Goal: Find specific page/section: Find specific page/section

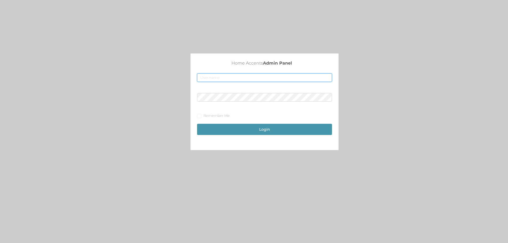
type input "[EMAIL_ADDRESS][DOMAIN_NAME]"
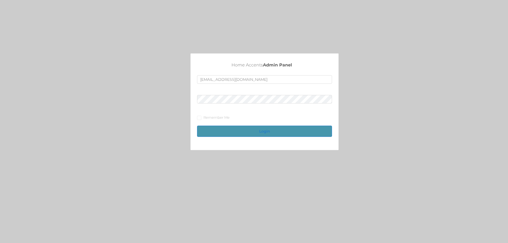
click at [228, 128] on button "Login" at bounding box center [264, 131] width 135 height 11
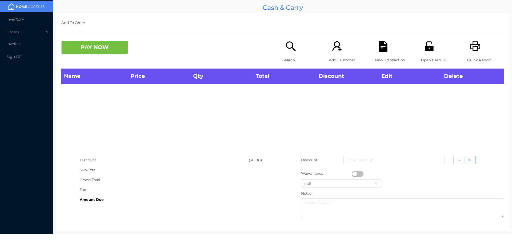
click at [19, 19] on span "Inventory" at bounding box center [14, 19] width 17 height 5
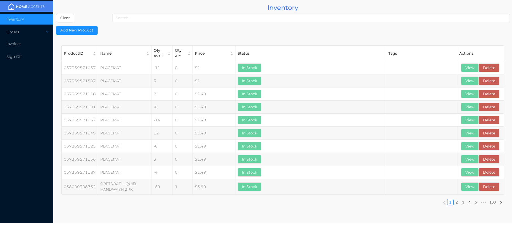
click at [14, 31] on div "Orders" at bounding box center [26, 32] width 53 height 11
click at [11, 50] on li "Cash & Carry" at bounding box center [26, 44] width 53 height 11
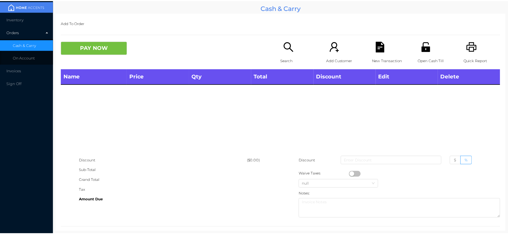
scroll to position [8, 0]
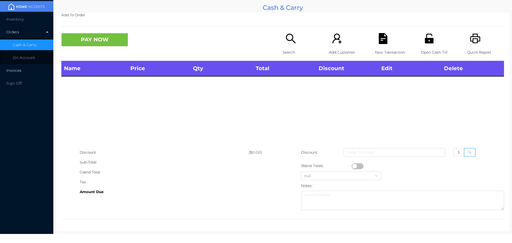
click at [17, 71] on span "Invoices" at bounding box center [13, 70] width 15 height 5
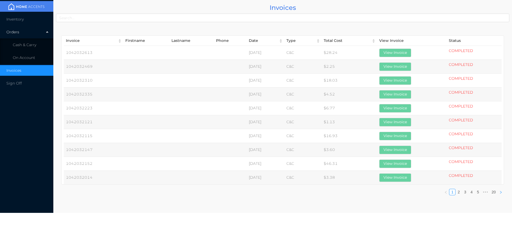
click at [501, 193] on icon "icon: right" at bounding box center [500, 192] width 3 height 3
click at [501, 192] on icon "icon: right" at bounding box center [500, 192] width 3 height 3
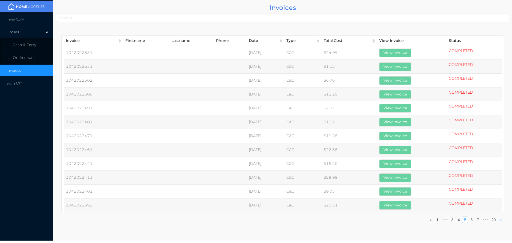
click at [431, 219] on icon "icon: left" at bounding box center [430, 219] width 3 height 3
click at [431, 219] on div "Invoice [PERSON_NAME] Phone Date Type Total Cost View Invoice Status 1042022531…" at bounding box center [282, 131] width 453 height 202
click at [439, 220] on icon "icon: left" at bounding box center [439, 219] width 3 height 3
